Goal: Task Accomplishment & Management: Manage account settings

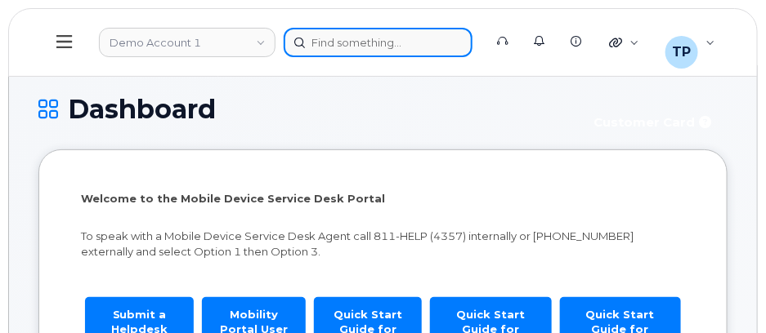
click at [332, 34] on div at bounding box center [378, 42] width 189 height 29
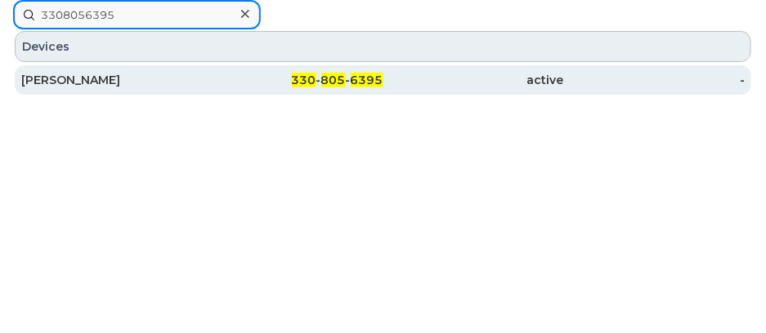
type input "3308056395"
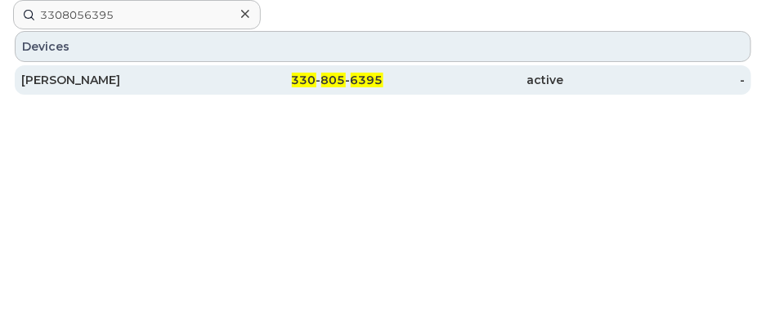
click at [425, 76] on div "active" at bounding box center [473, 80] width 181 height 16
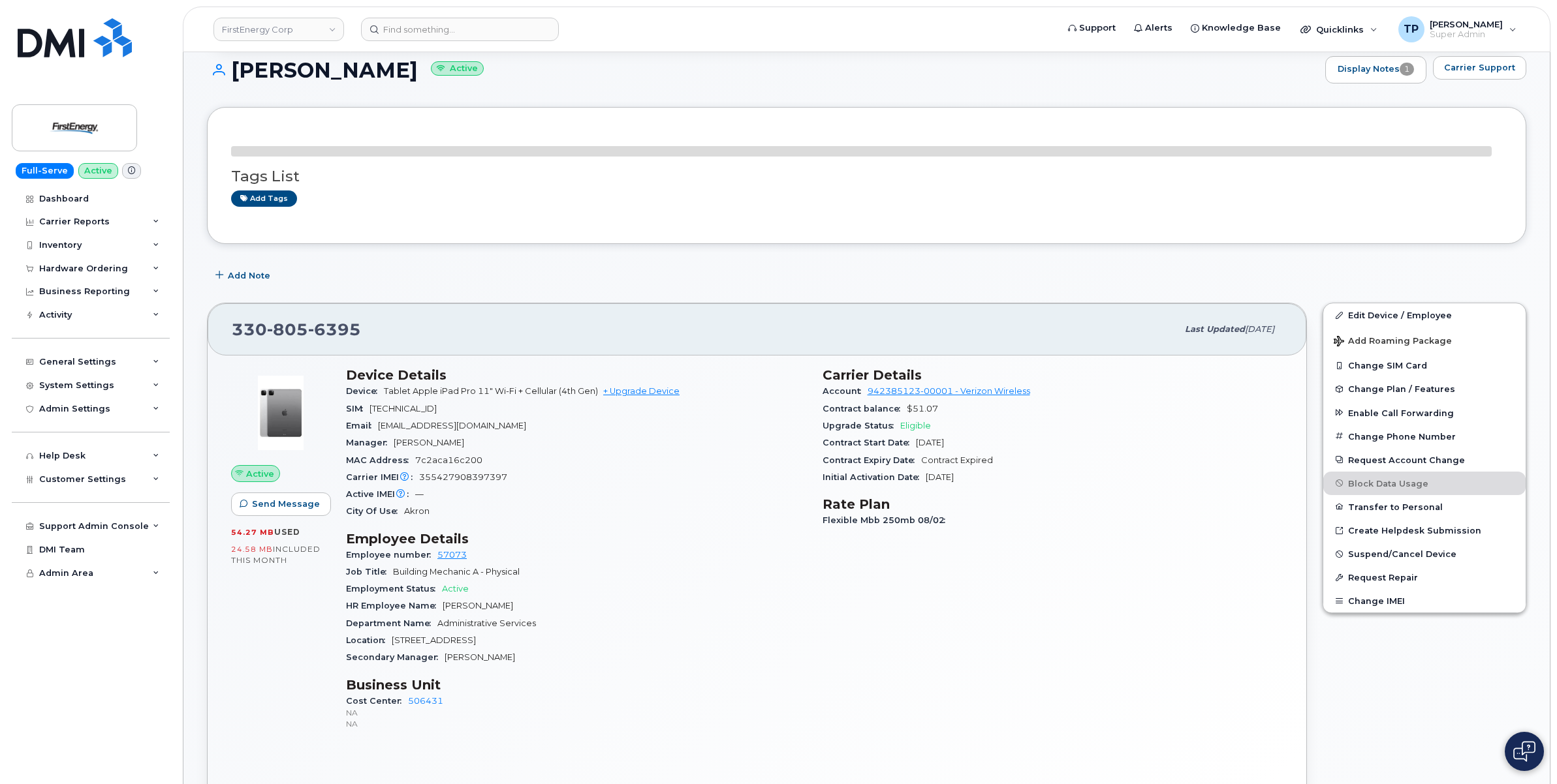
scroll to position [163, 0]
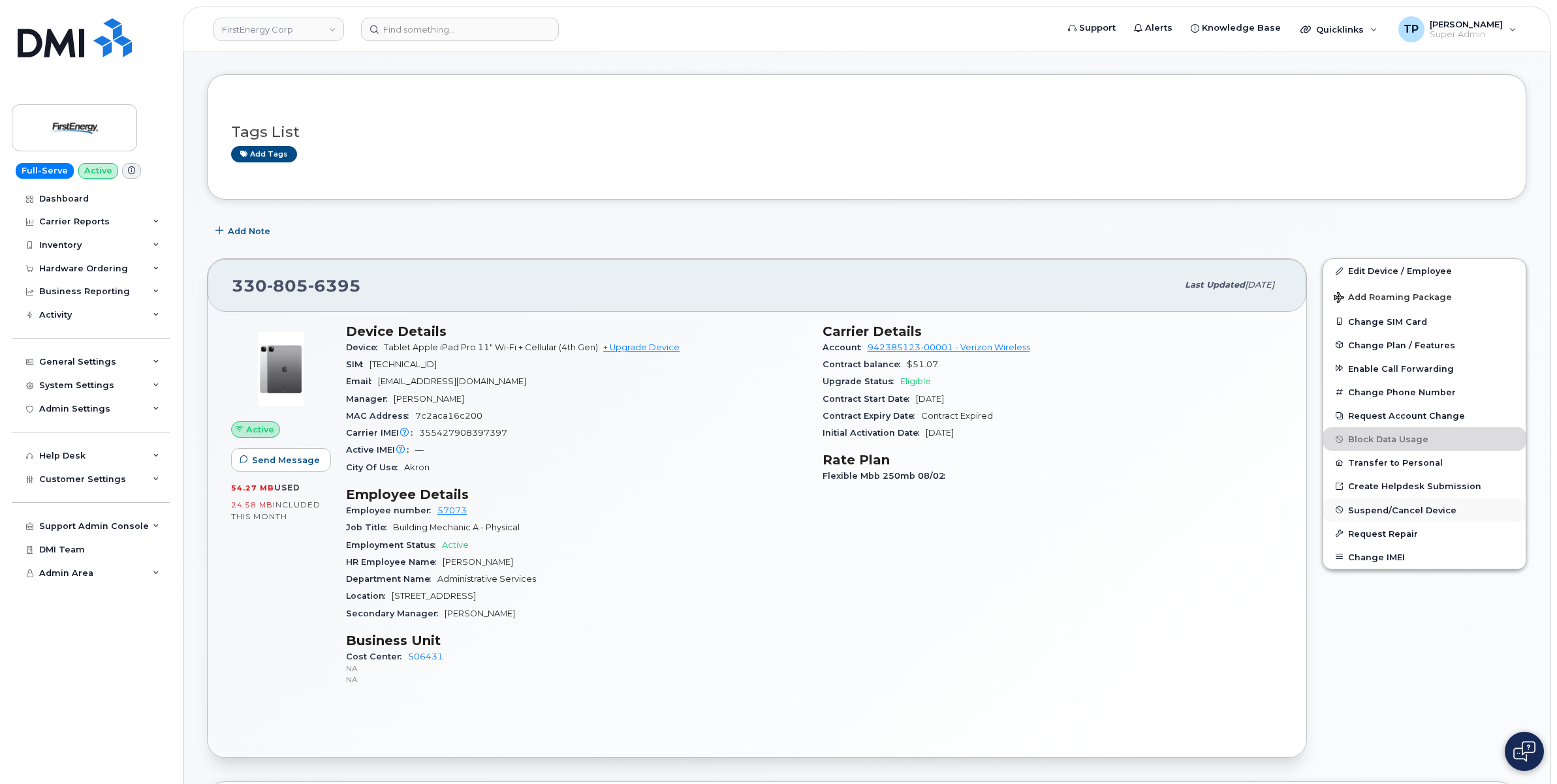
click at [611, 266] on span "Suspend/Cancel Device" at bounding box center [1403, 510] width 109 height 10
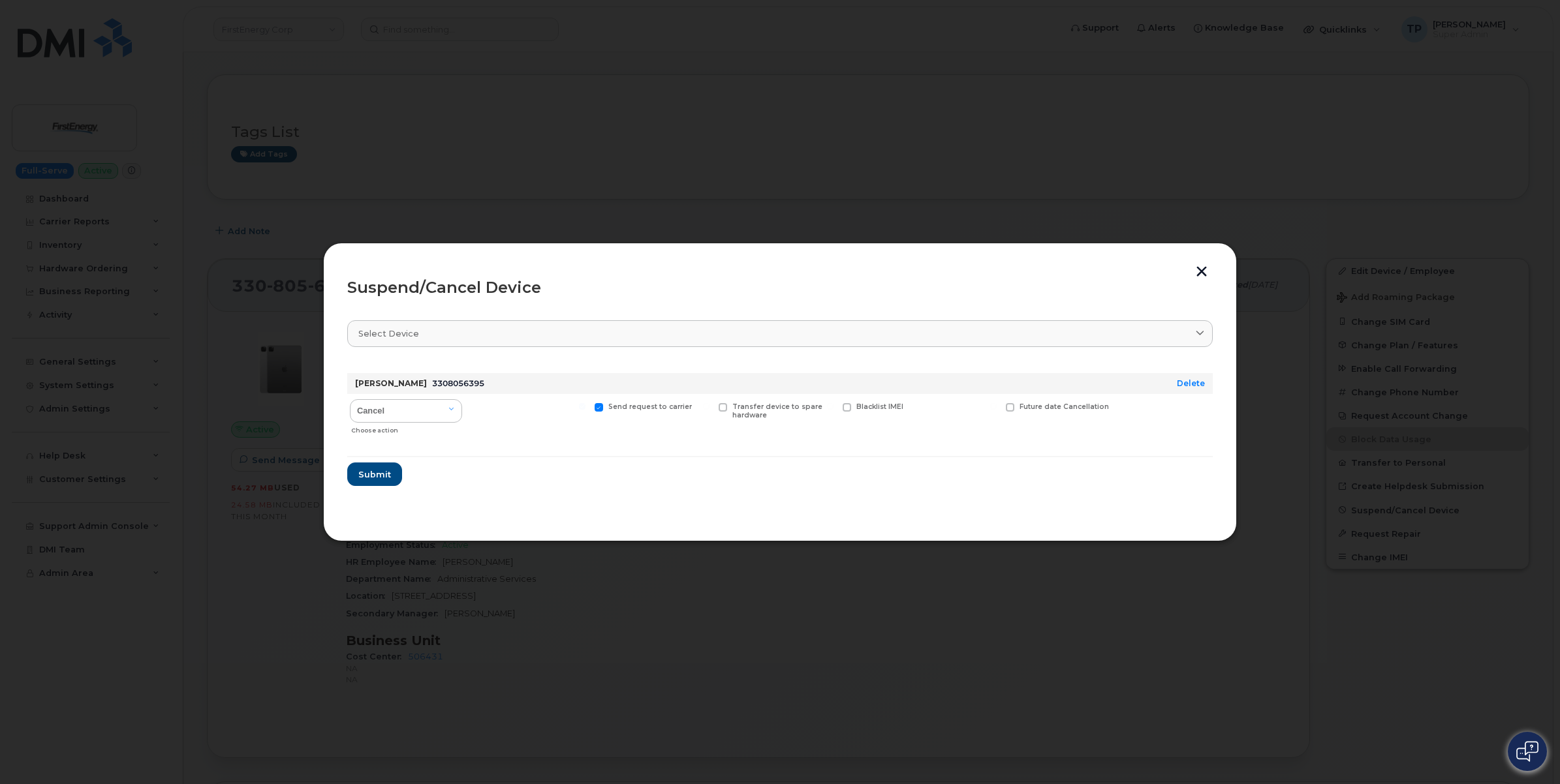
click at [598, 266] on span at bounding box center [599, 407] width 9 height 9
click at [585, 266] on input "Send request to carrier" at bounding box center [582, 406] width 6 height 6
checkbox input "false"
click at [379, 266] on span "Submit" at bounding box center [374, 475] width 33 height 13
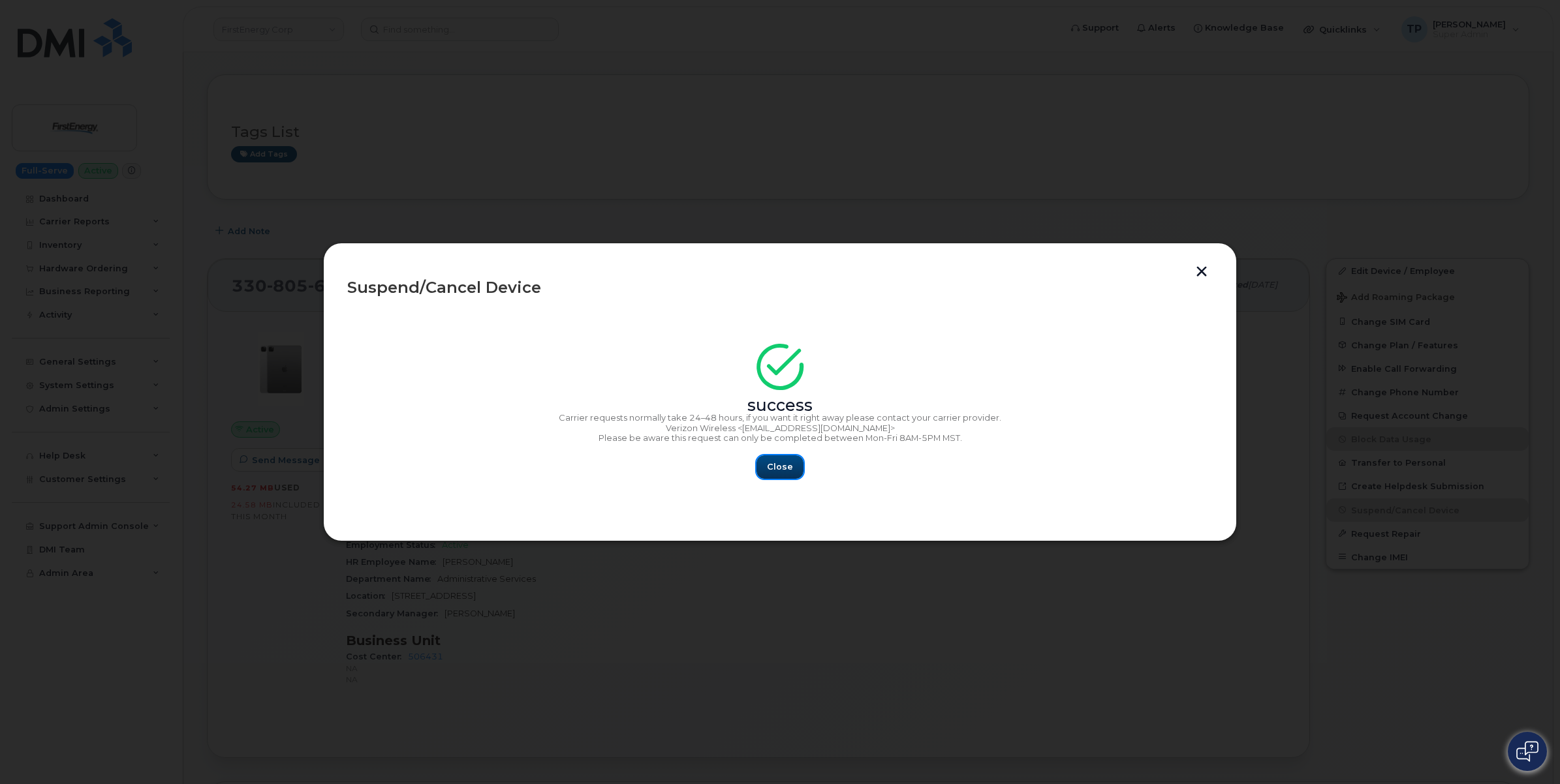
click at [611, 266] on span "Close" at bounding box center [780, 467] width 26 height 13
